Goal: Check status: Check status

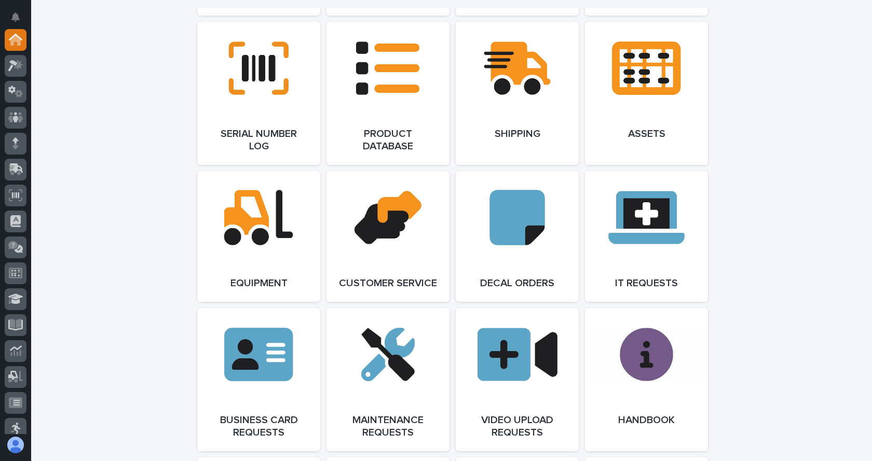
scroll to position [1453, 0]
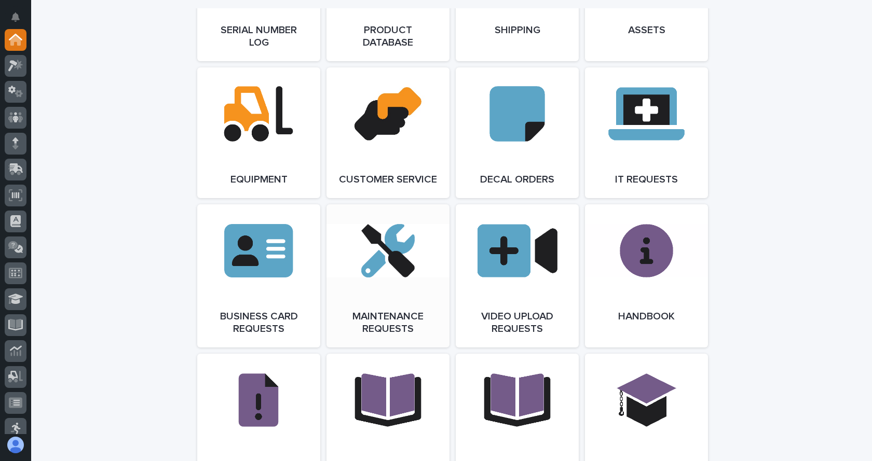
click at [375, 280] on span "Open Link" at bounding box center [388, 275] width 34 height 7
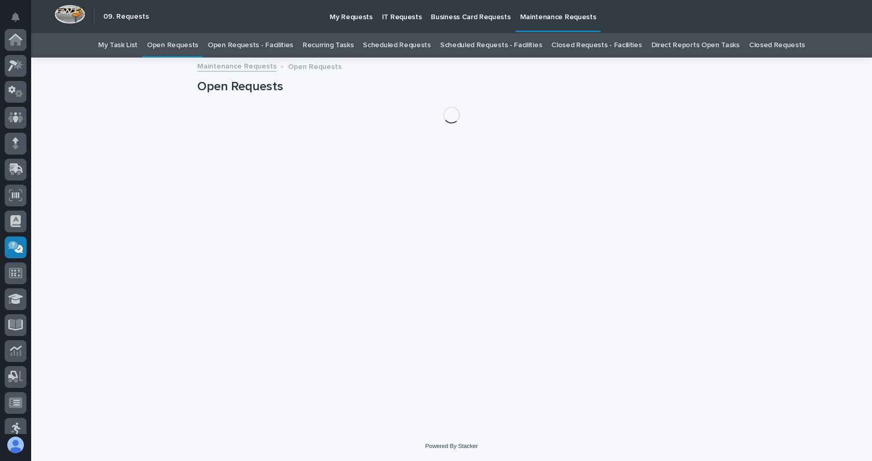
scroll to position [166, 0]
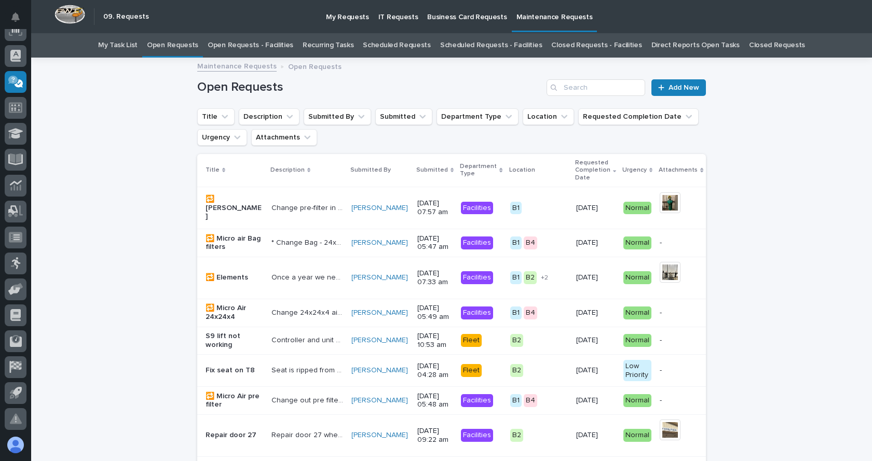
click at [235, 44] on link "Open Requests - Facilities" at bounding box center [251, 45] width 86 height 24
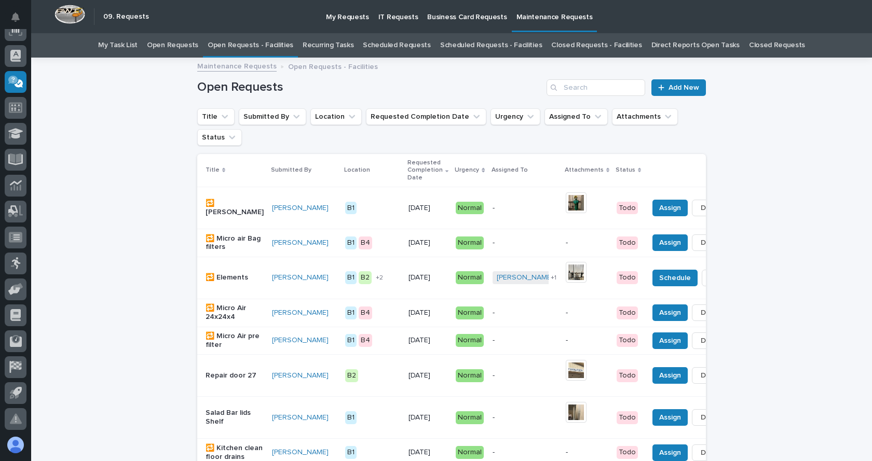
click at [578, 43] on link "Closed Requests - Facilities" at bounding box center [596, 45] width 90 height 24
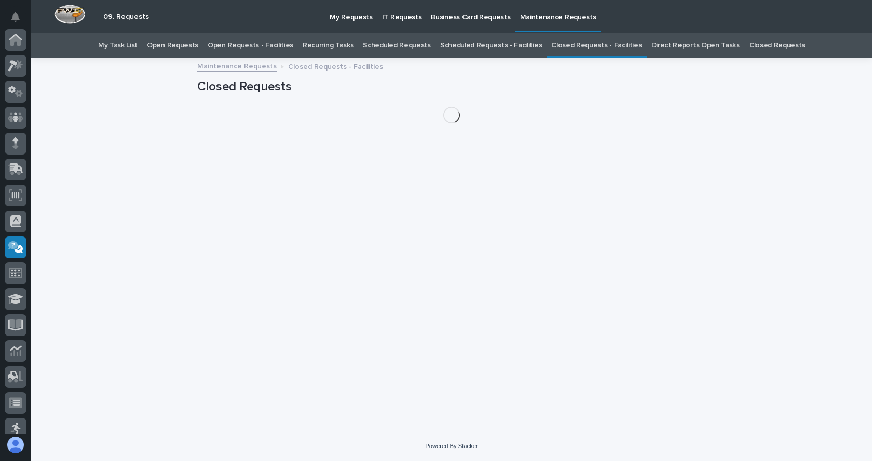
scroll to position [166, 0]
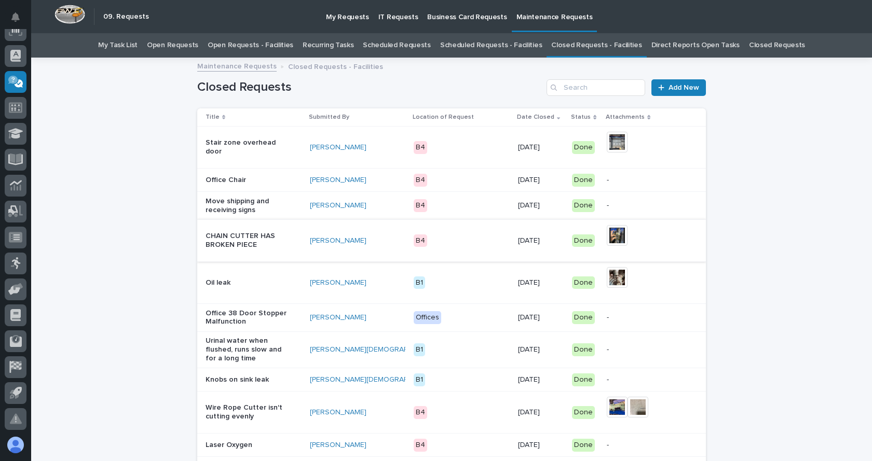
click at [610, 234] on img at bounding box center [616, 235] width 21 height 21
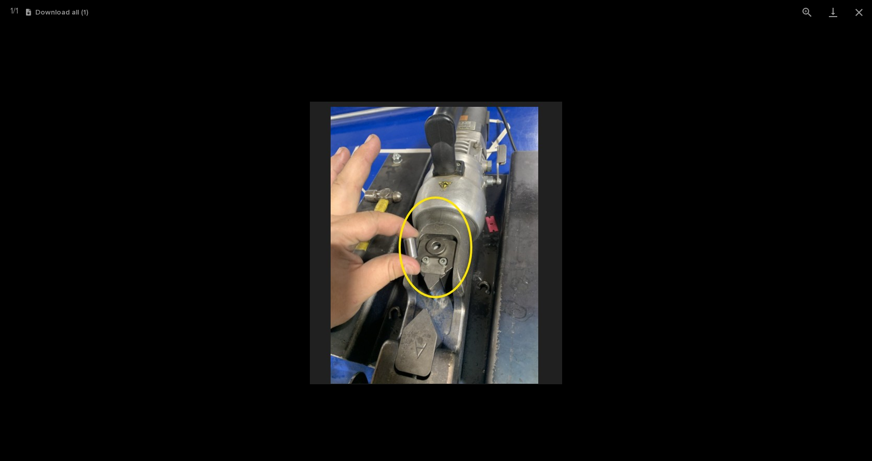
click at [571, 258] on picture at bounding box center [436, 242] width 872 height 437
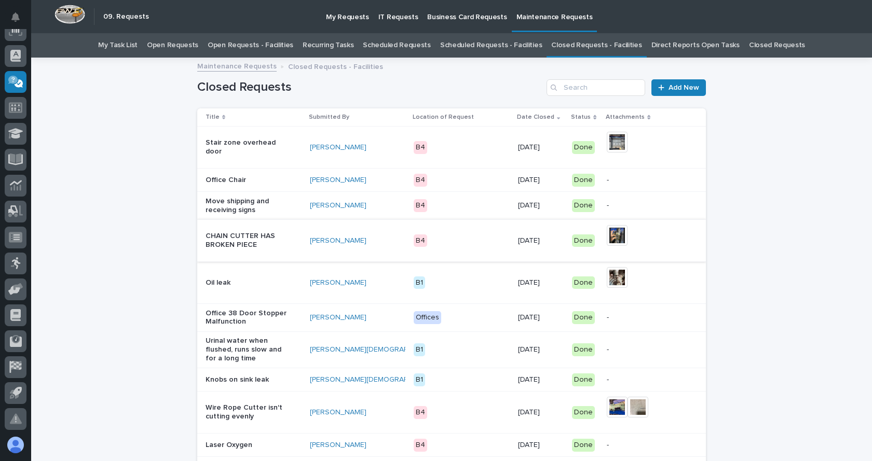
click at [606, 235] on img at bounding box center [616, 235] width 21 height 21
